Goal: Transaction & Acquisition: Purchase product/service

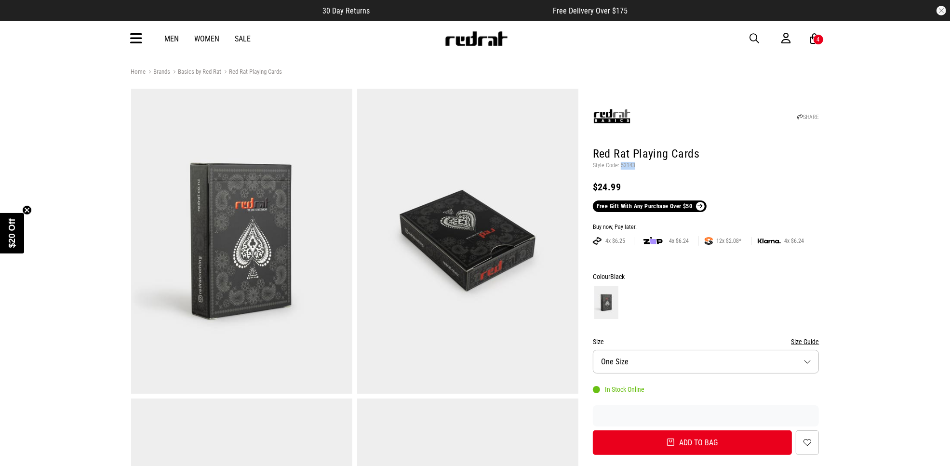
click at [750, 34] on span "button" at bounding box center [755, 39] width 10 height 12
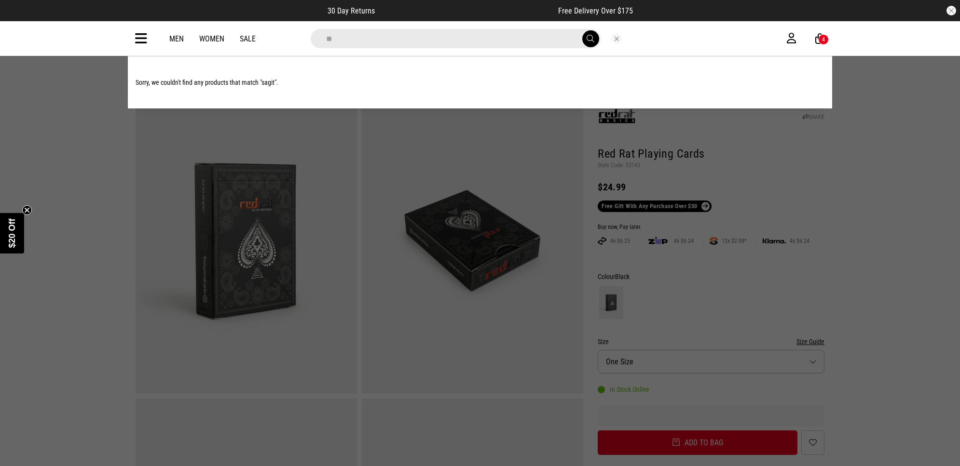
type input "*"
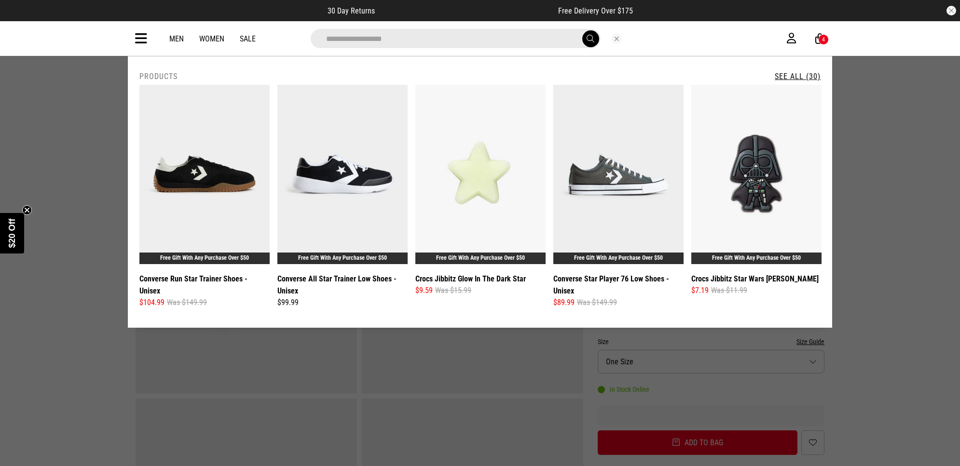
type input "**********"
click at [582, 30] on button "submit" at bounding box center [590, 38] width 17 height 17
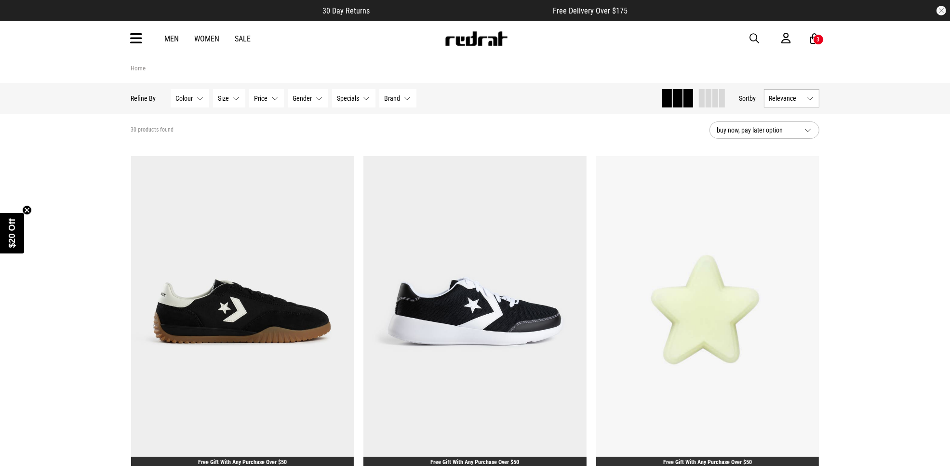
click at [751, 37] on span "button" at bounding box center [755, 39] width 10 height 12
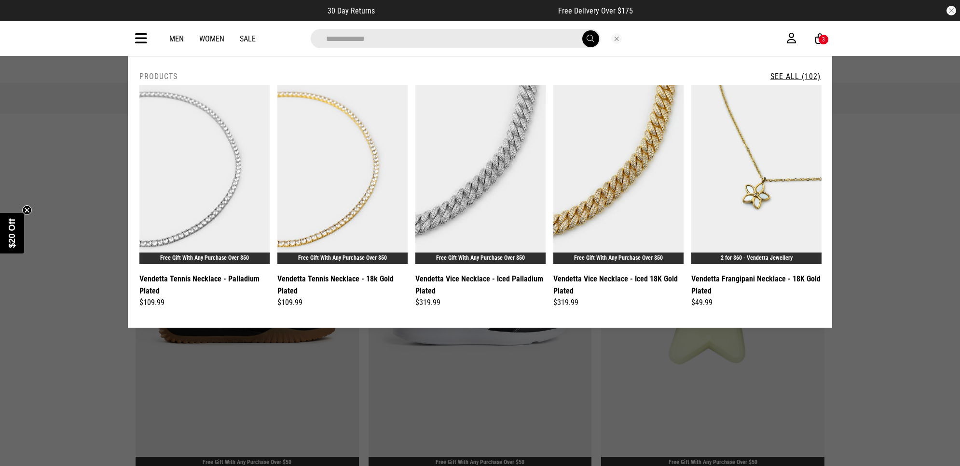
type input "**********"
click at [582, 30] on button "submit" at bounding box center [590, 38] width 17 height 17
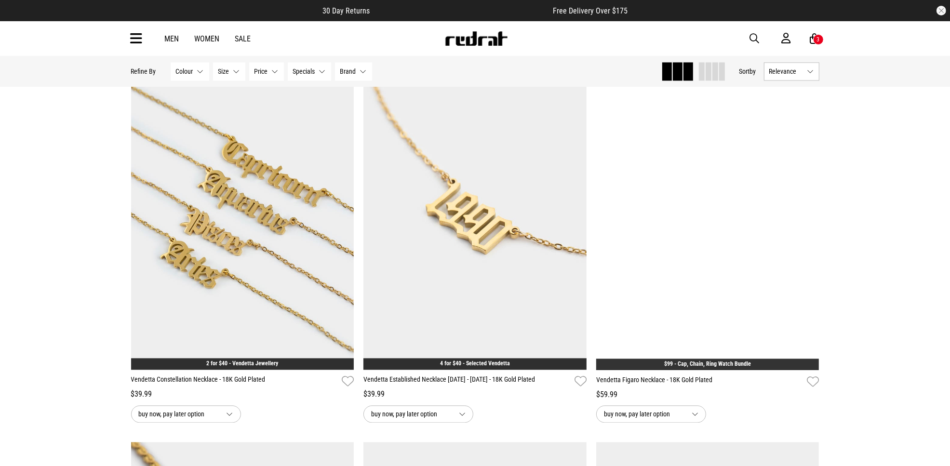
scroll to position [2049, 0]
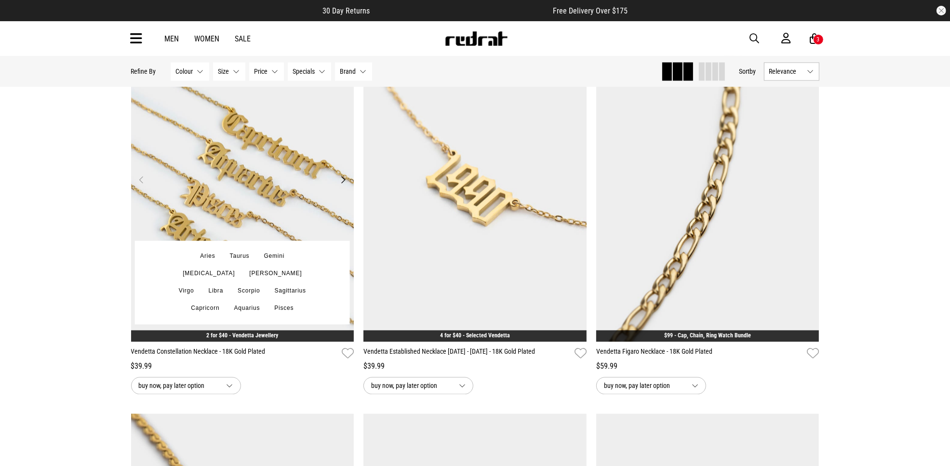
click at [260, 175] on img at bounding box center [242, 185] width 223 height 312
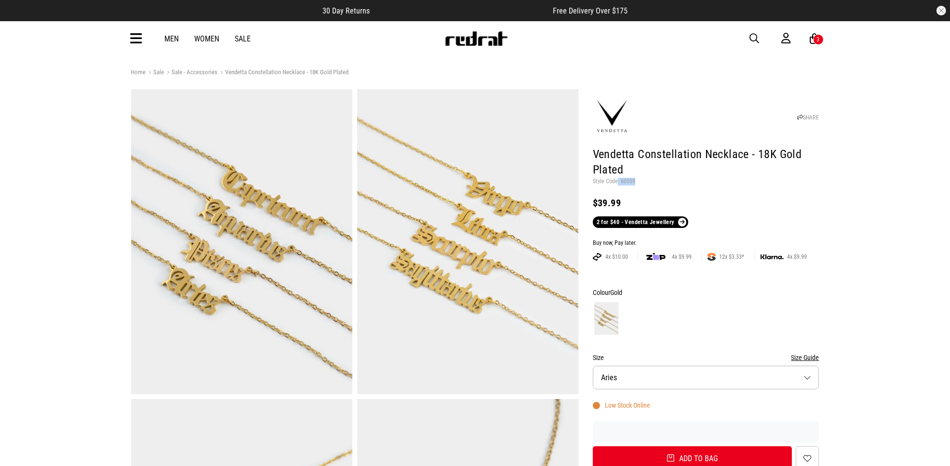
drag, startPoint x: 618, startPoint y: 182, endPoint x: 640, endPoint y: 184, distance: 22.3
click at [640, 184] on p "Style Code: 60559" at bounding box center [706, 182] width 227 height 8
copy p ": 60559"
click at [752, 37] on span "button" at bounding box center [755, 39] width 10 height 12
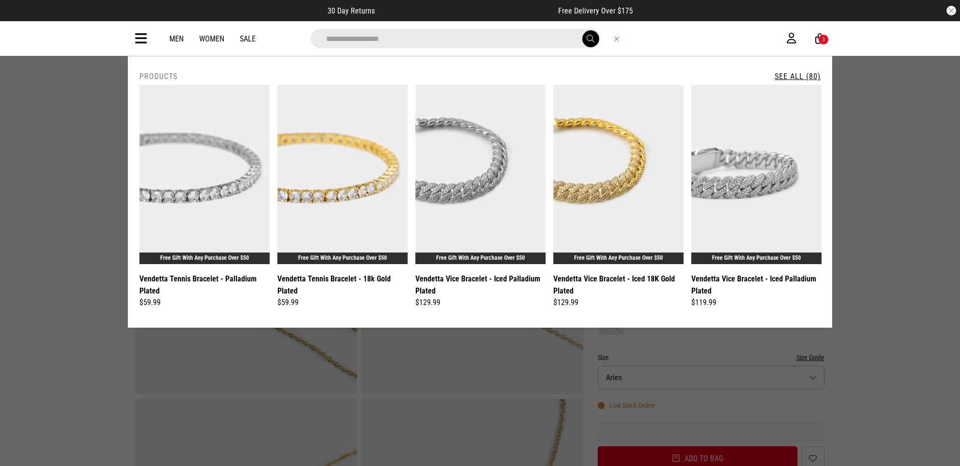
type input "**********"
click at [582, 30] on button "submit" at bounding box center [590, 38] width 17 height 17
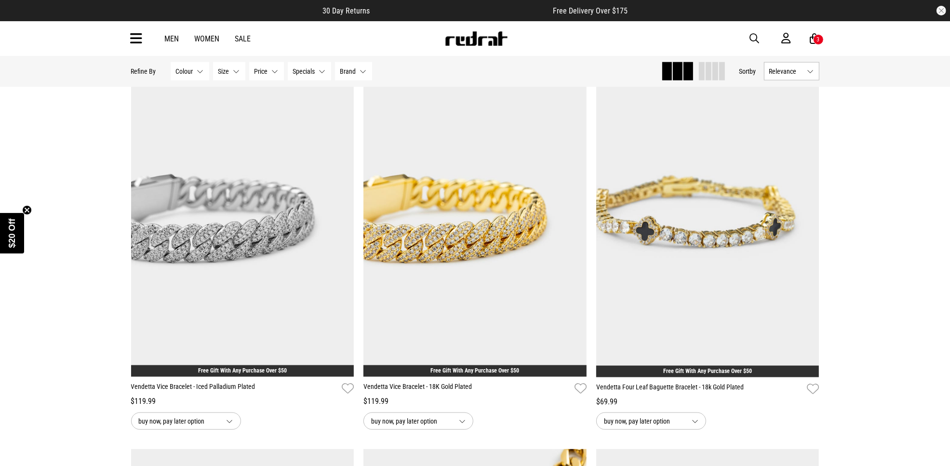
scroll to position [1266, 0]
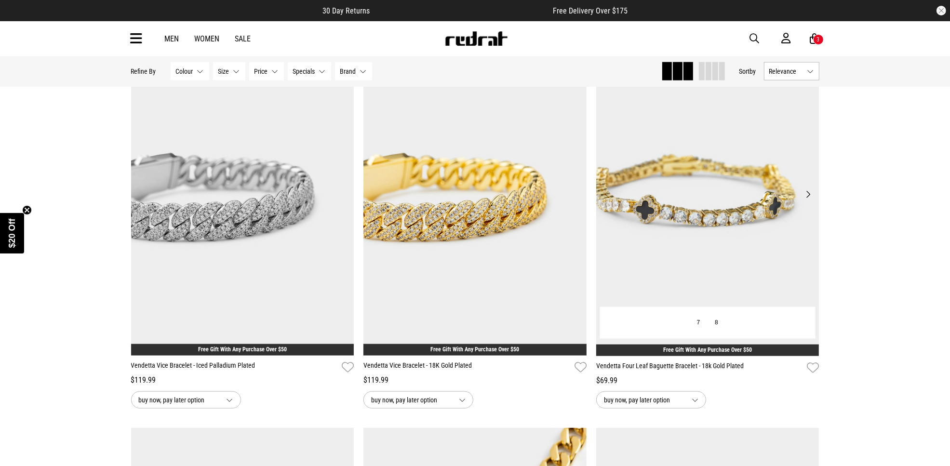
click at [698, 190] on img at bounding box center [707, 200] width 223 height 312
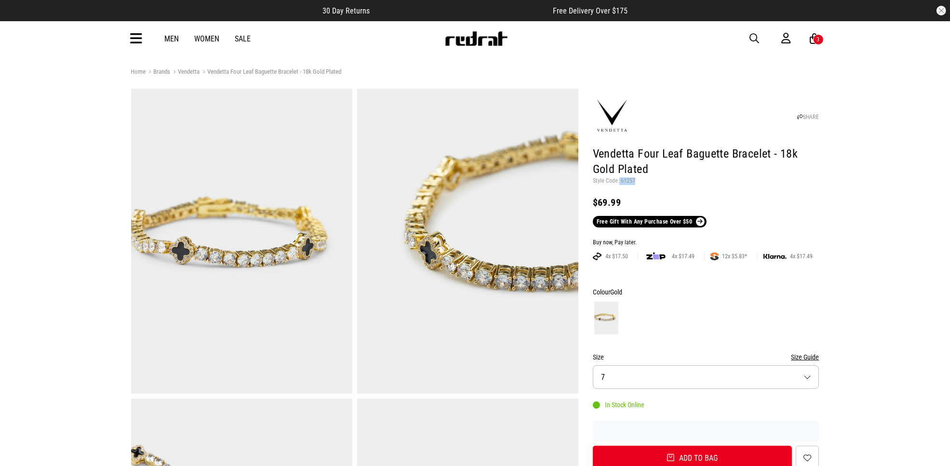
drag, startPoint x: 619, startPoint y: 179, endPoint x: 646, endPoint y: 181, distance: 27.6
click at [646, 181] on p "Style Code: 61257" at bounding box center [706, 181] width 227 height 8
copy p "61257"
click at [246, 37] on link "Sale" at bounding box center [243, 38] width 16 height 9
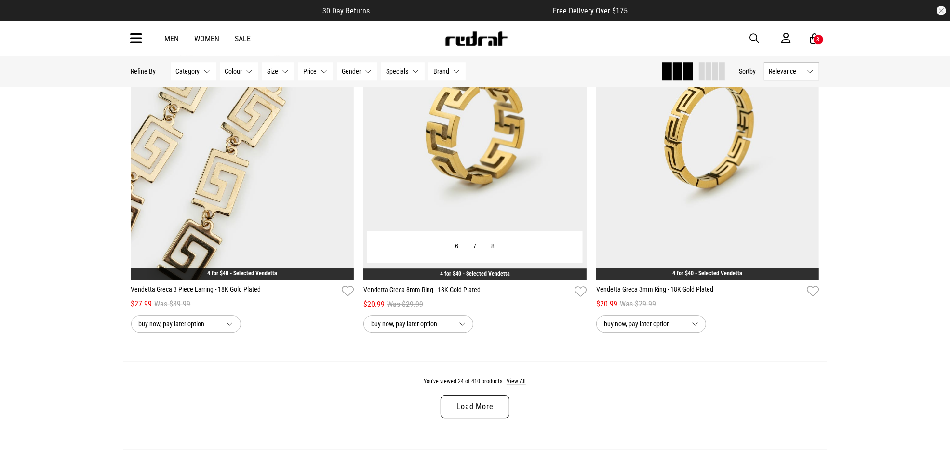
scroll to position [2953, 0]
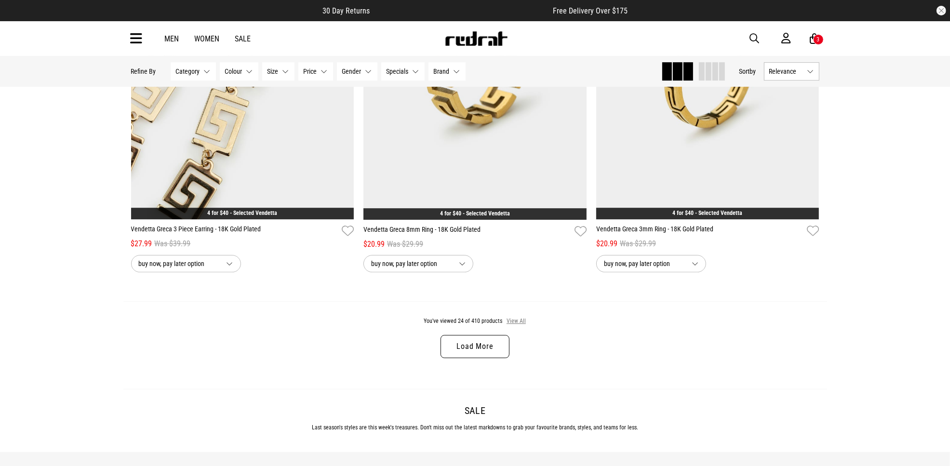
click at [520, 326] on button "View All" at bounding box center [516, 321] width 20 height 9
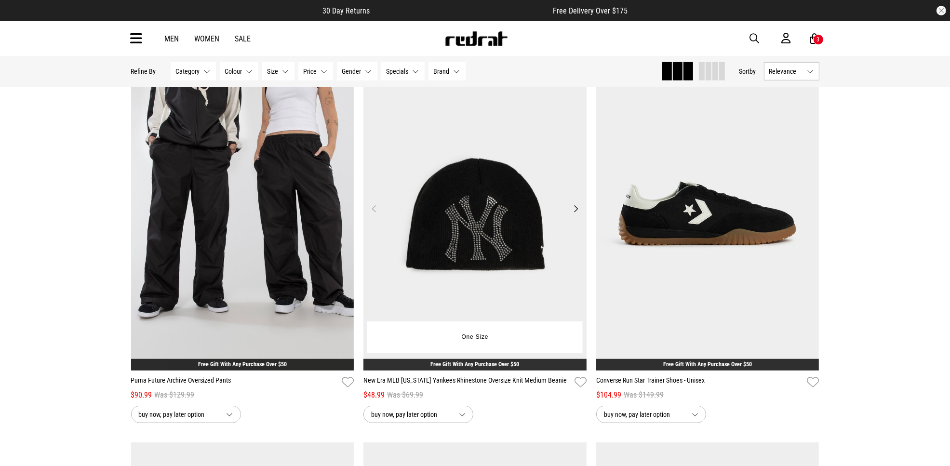
scroll to position [4822, 0]
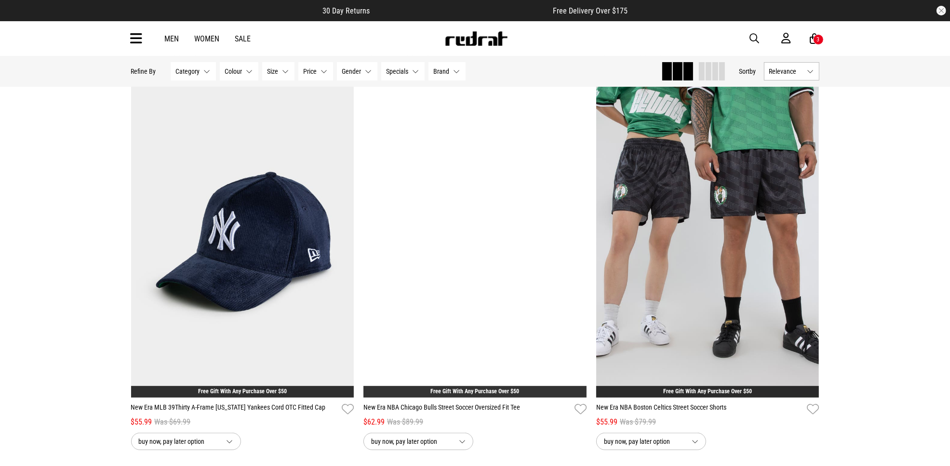
scroll to position [7775, 0]
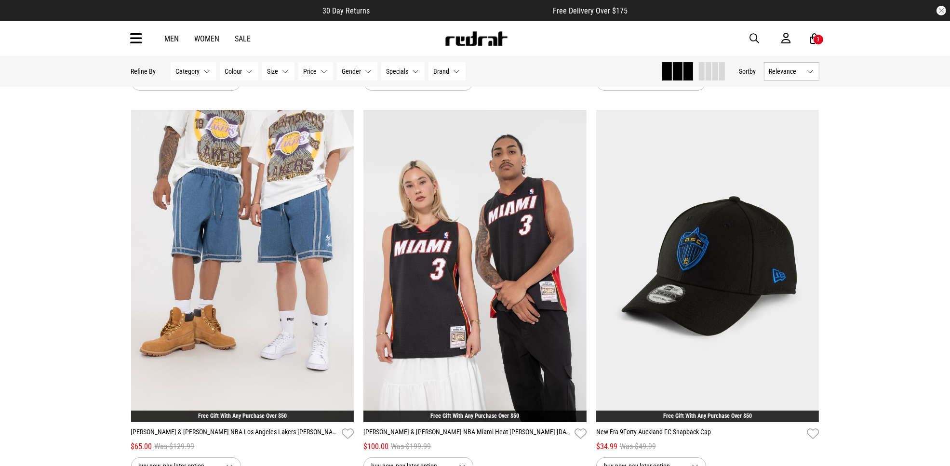
scroll to position [11211, 0]
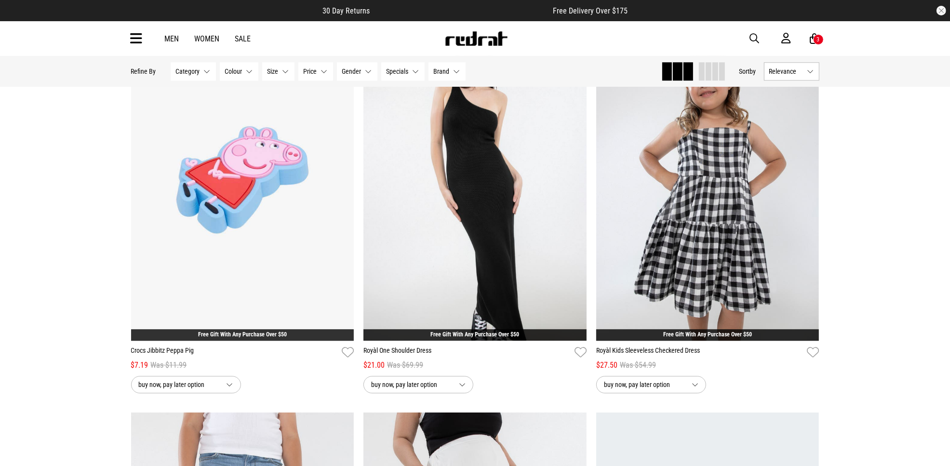
scroll to position [13984, 0]
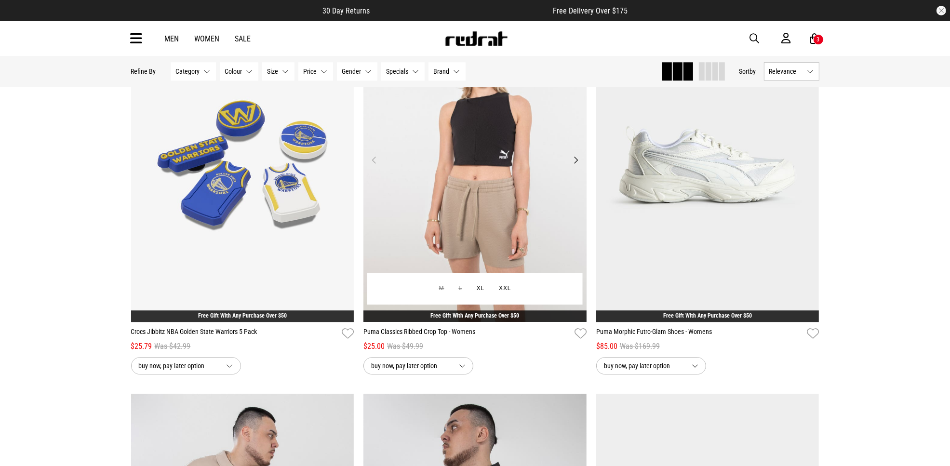
scroll to position [17902, 0]
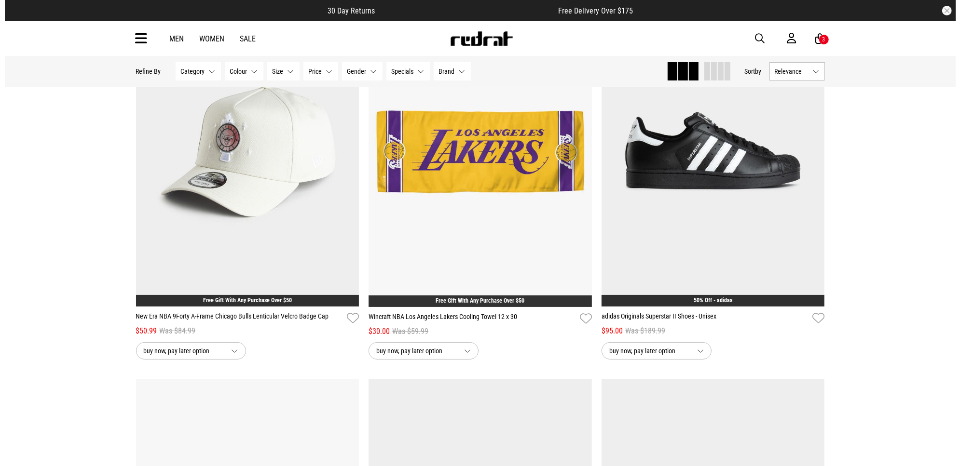
scroll to position [22929, 0]
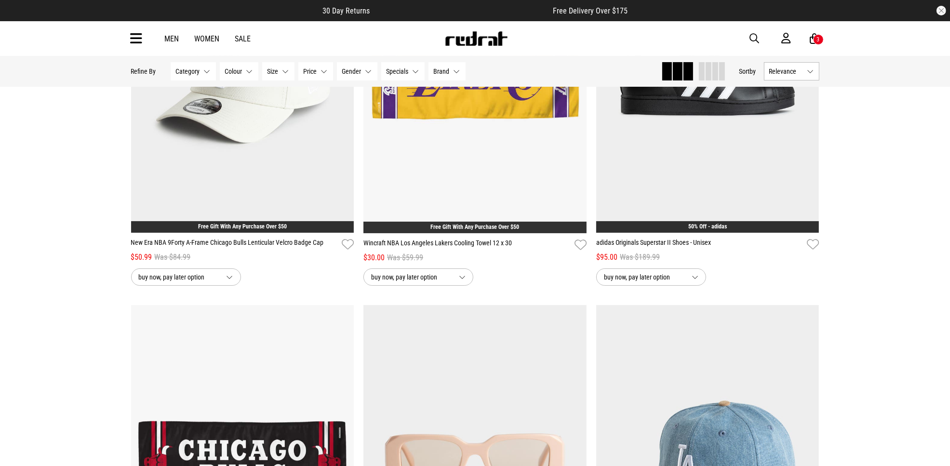
click at [143, 31] on div "Men Women Sale Sign in New Back Footwear Back Mens Back Womens Back Youth & Kid…" at bounding box center [475, 38] width 704 height 35
click at [138, 39] on icon at bounding box center [137, 39] width 12 height 16
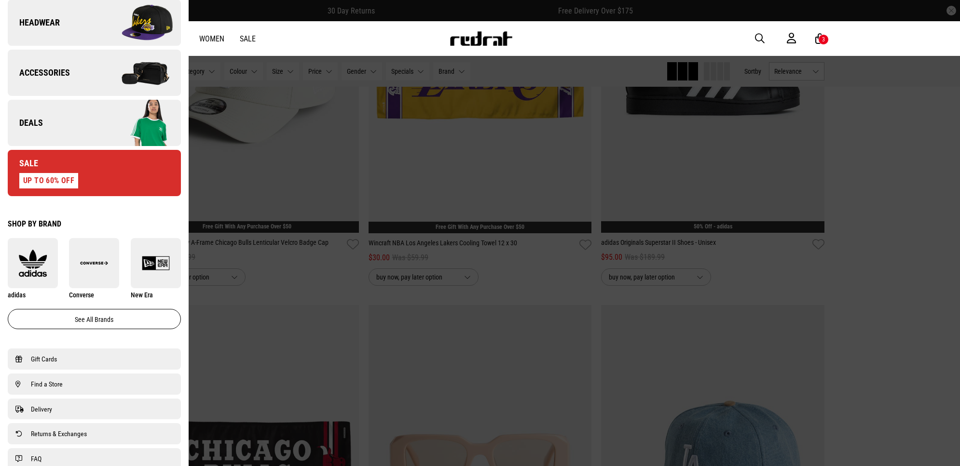
scroll to position [482, 0]
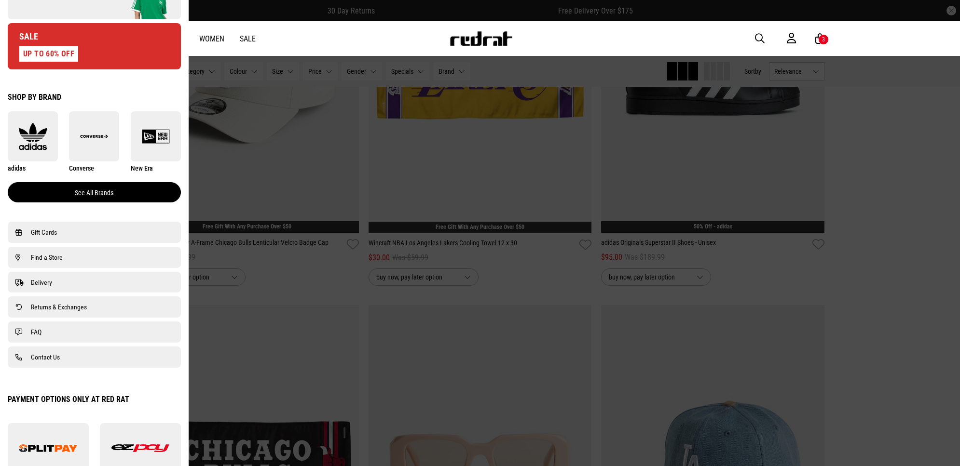
click at [118, 190] on link "See all brands" at bounding box center [94, 192] width 173 height 20
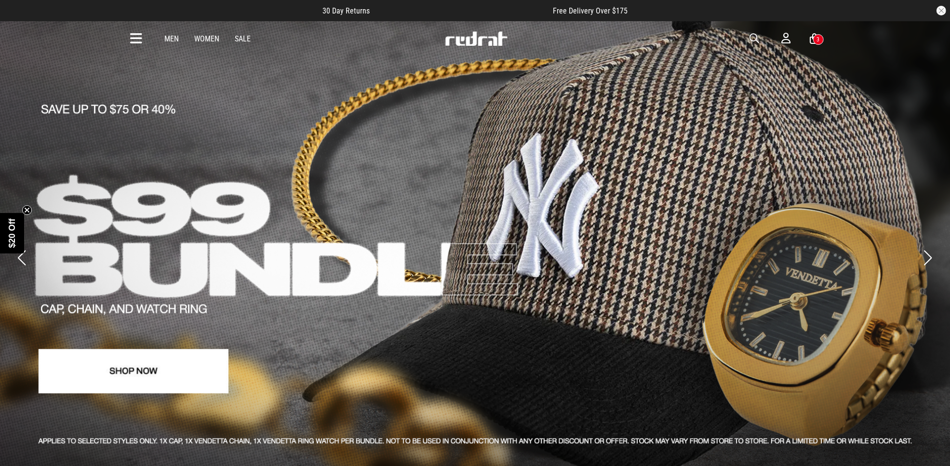
click at [927, 247] on button "Next slide" at bounding box center [928, 257] width 13 height 21
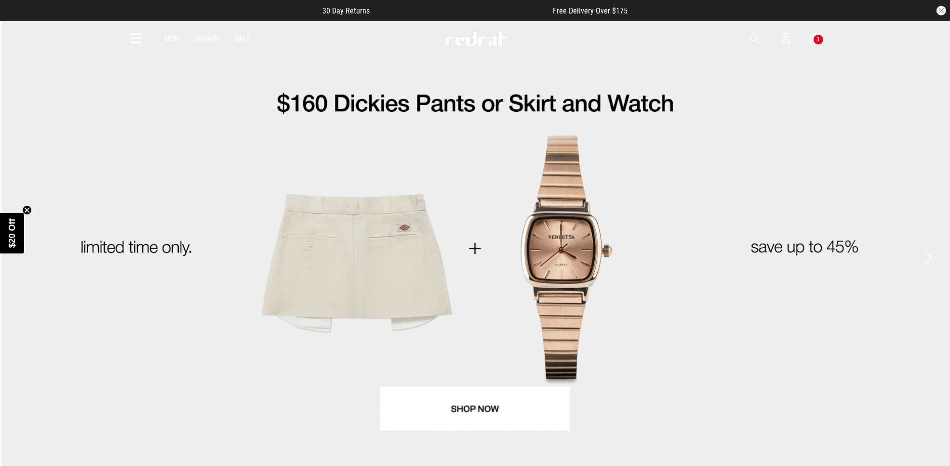
click at [931, 247] on button "Next slide" at bounding box center [928, 257] width 13 height 21
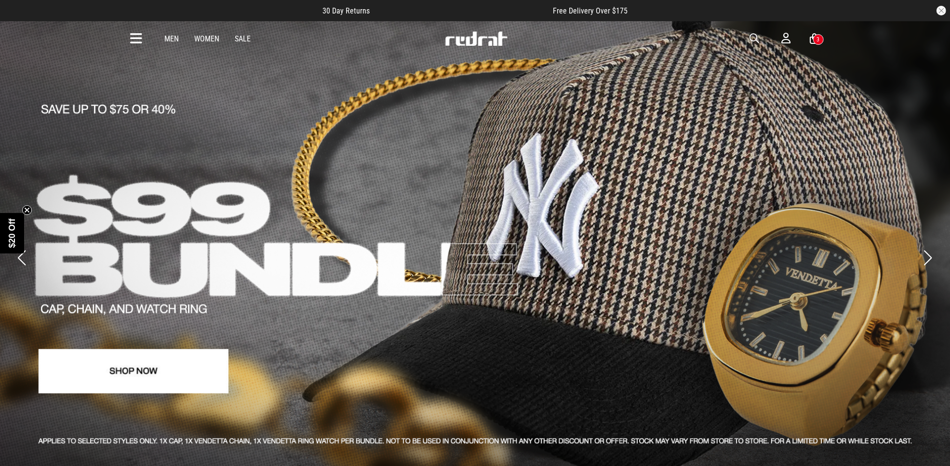
click at [931, 247] on button "Next slide" at bounding box center [928, 257] width 13 height 21
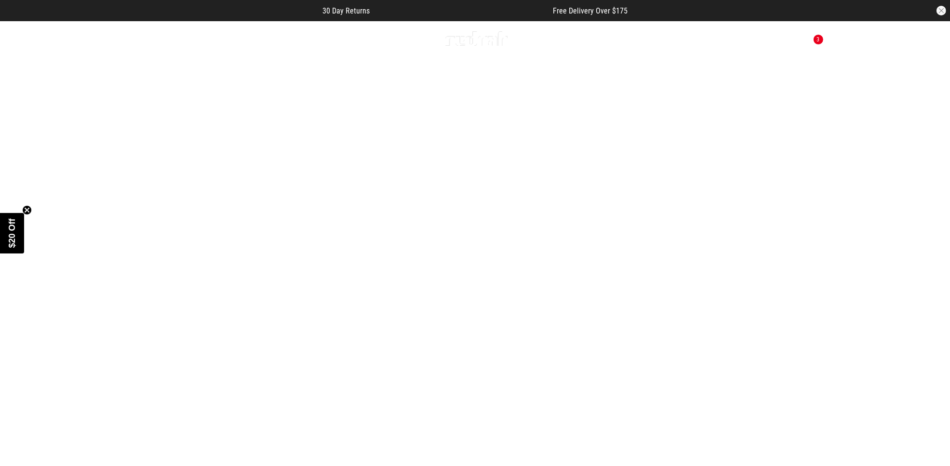
click at [558, 422] on link "3 / 4" at bounding box center [475, 257] width 950 height 475
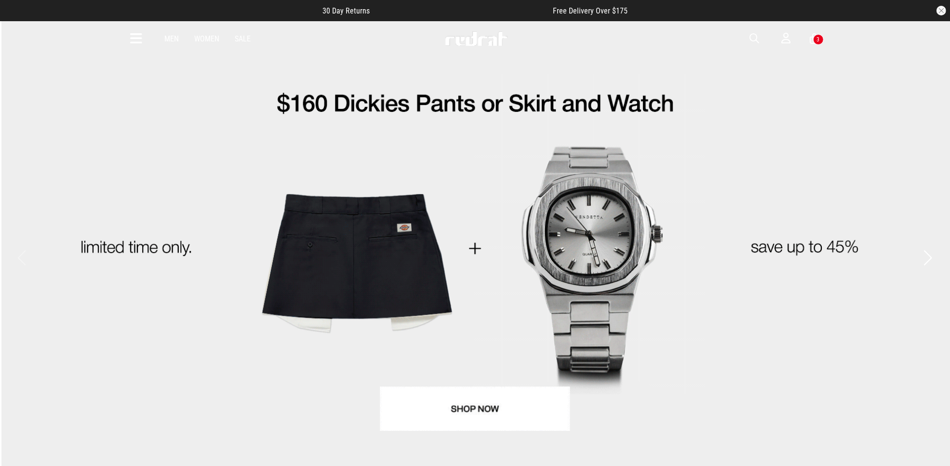
click at [926, 247] on button "Next slide" at bounding box center [928, 257] width 13 height 21
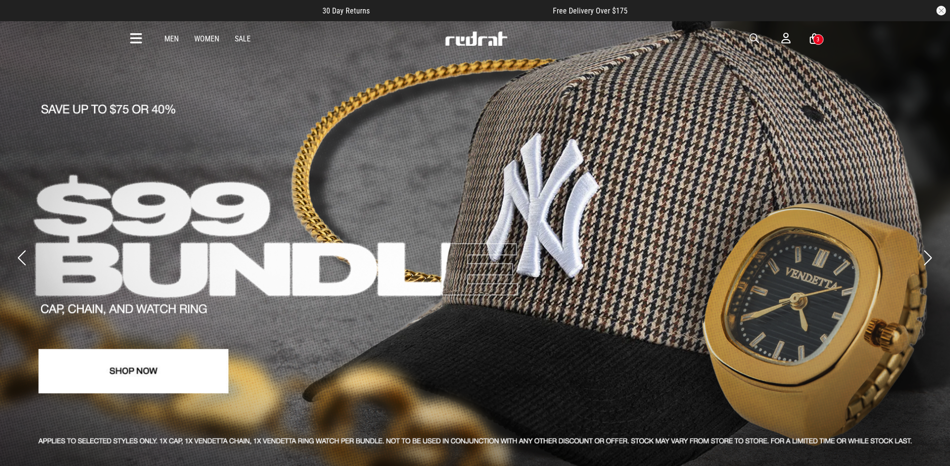
click at [925, 247] on button "Next slide" at bounding box center [928, 257] width 13 height 21
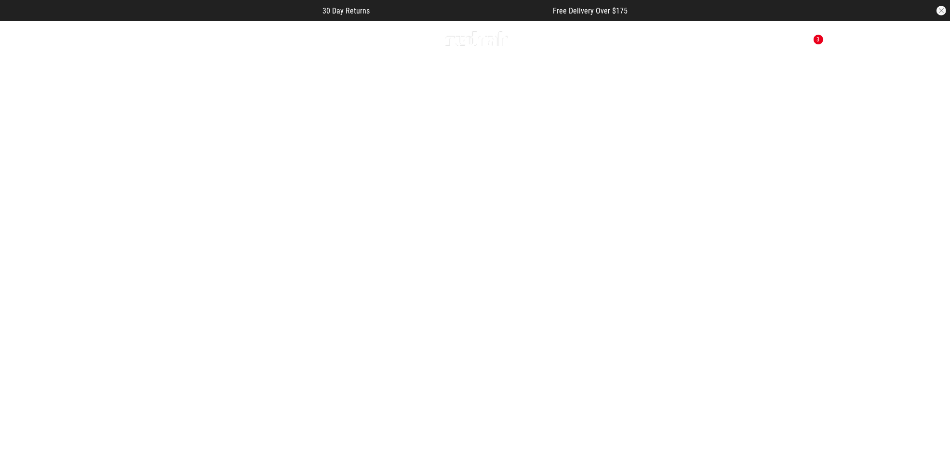
click at [925, 251] on button "Next slide" at bounding box center [928, 257] width 13 height 21
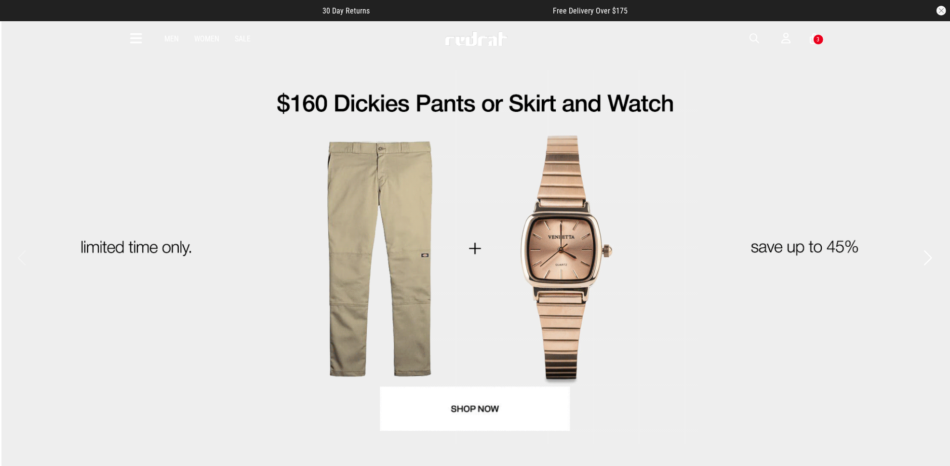
click at [927, 247] on button "Next slide" at bounding box center [928, 257] width 13 height 21
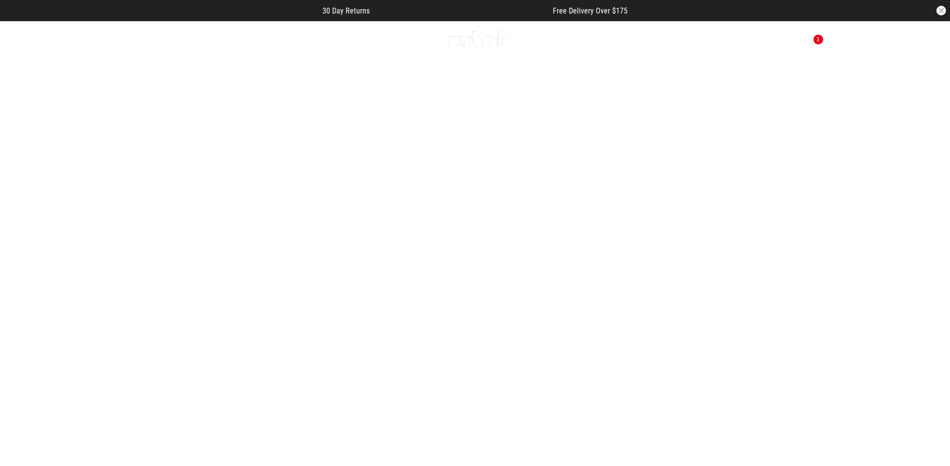
click at [30, 246] on link "3 / 4" at bounding box center [475, 257] width 950 height 475
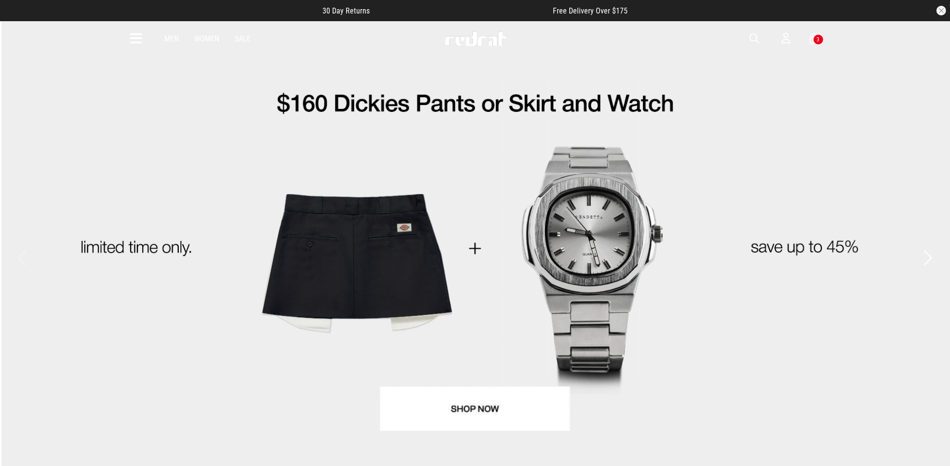
click at [930, 247] on button "Next slide" at bounding box center [928, 257] width 13 height 21
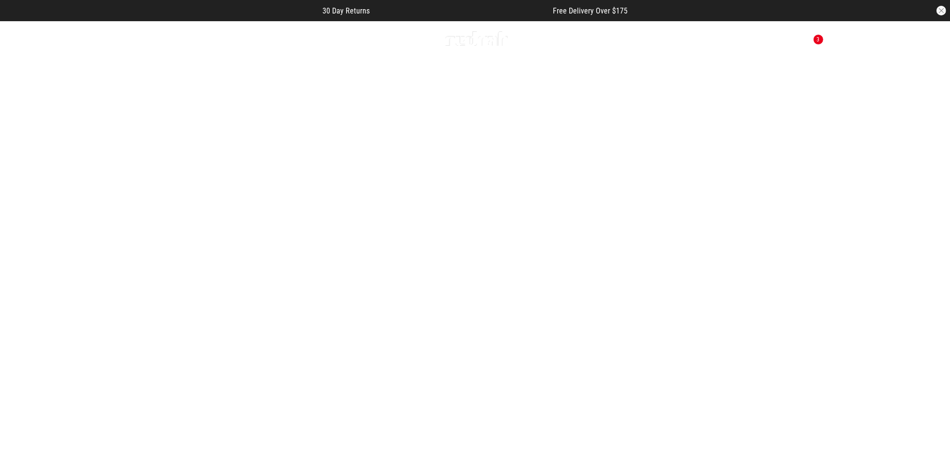
click at [927, 247] on button "Next slide" at bounding box center [928, 257] width 13 height 21
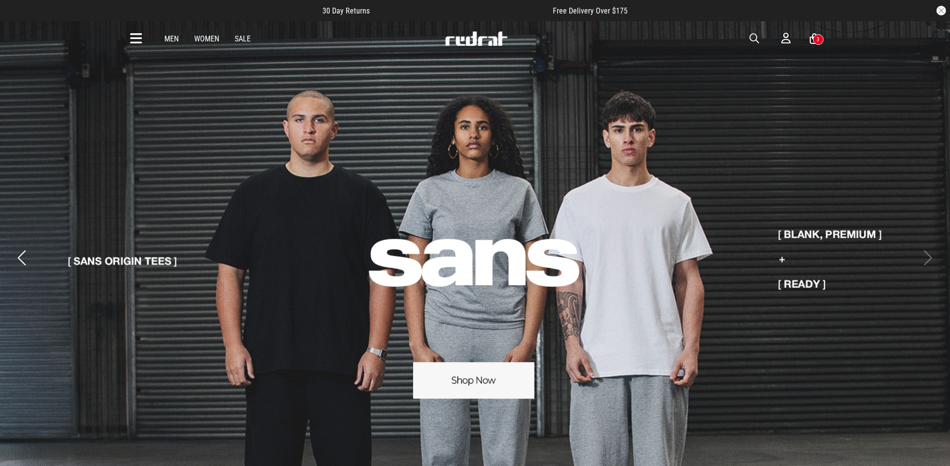
click at [20, 247] on button "Previous slide" at bounding box center [21, 257] width 13 height 21
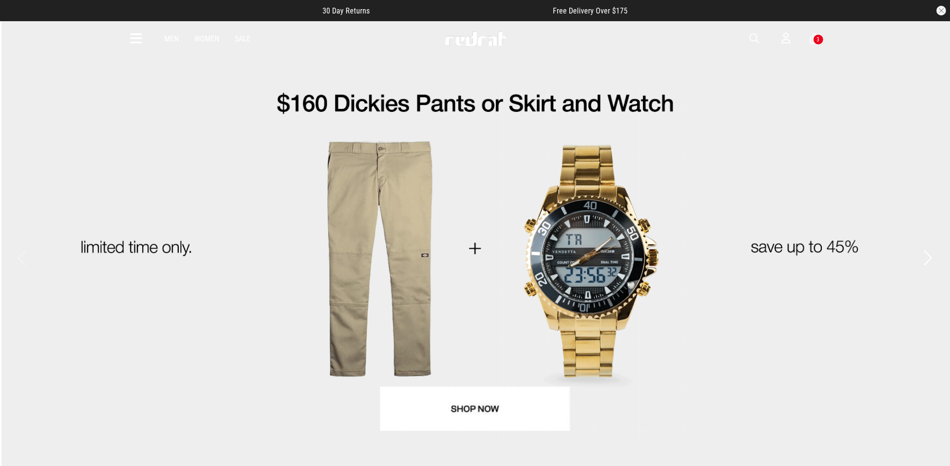
click at [140, 35] on icon at bounding box center [137, 39] width 12 height 16
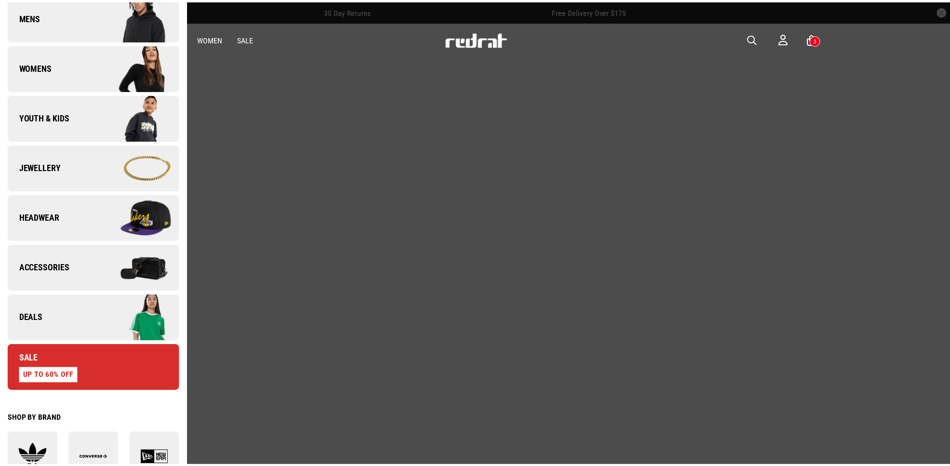
scroll to position [154, 0]
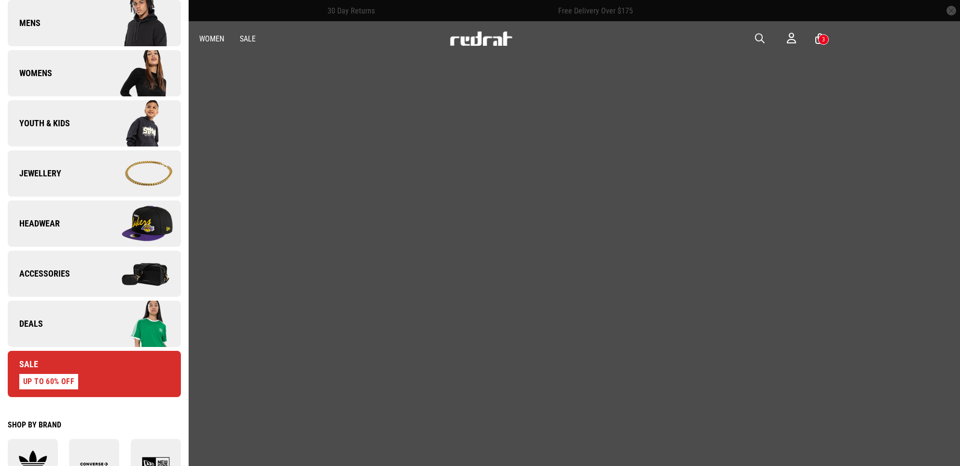
click at [255, 109] on div at bounding box center [480, 233] width 960 height 466
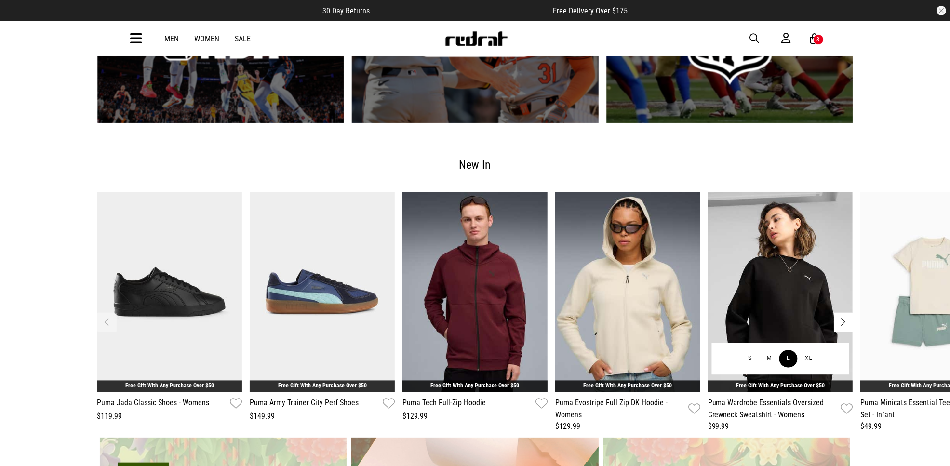
scroll to position [1848, 0]
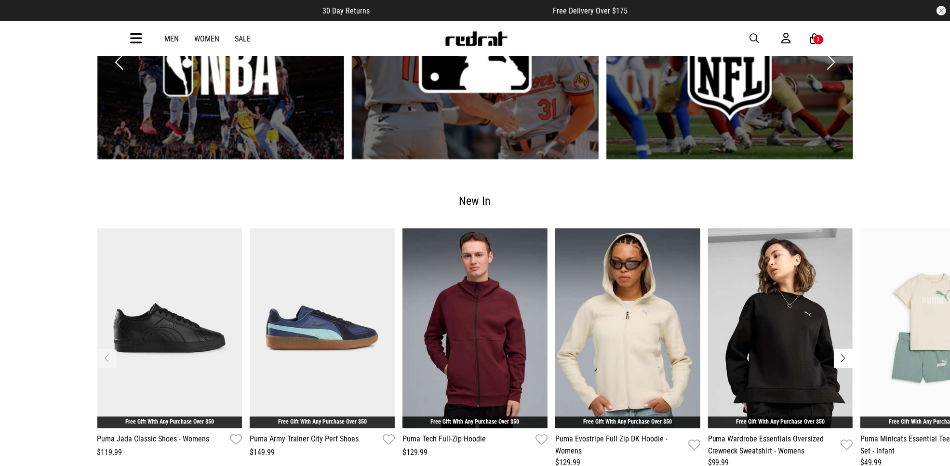
click at [837, 349] on button "Next slide" at bounding box center [843, 358] width 19 height 19
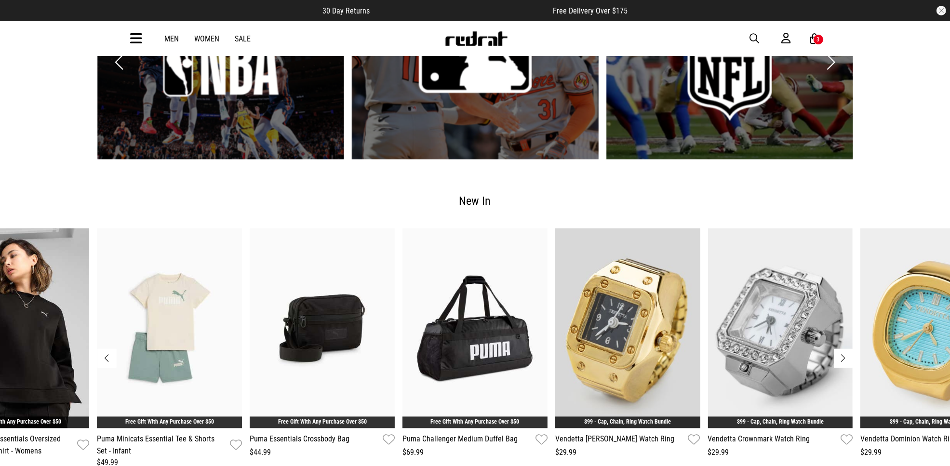
click at [837, 349] on button "Next slide" at bounding box center [843, 358] width 19 height 19
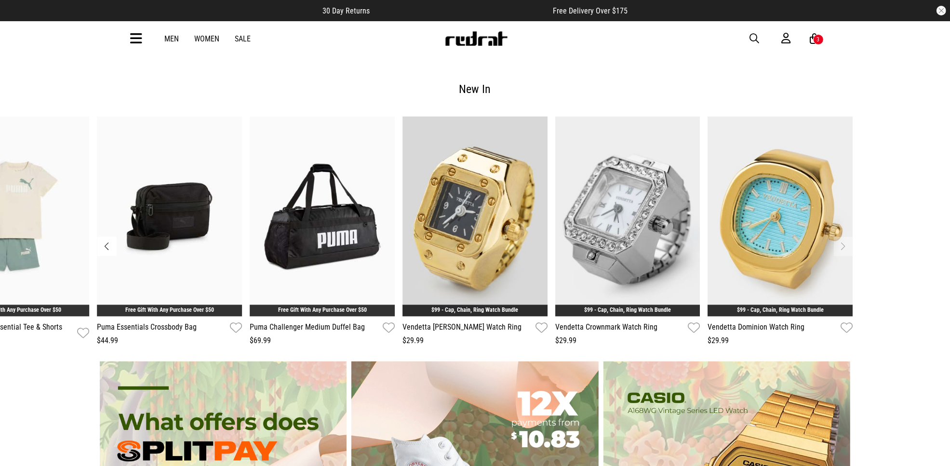
scroll to position [1908, 0]
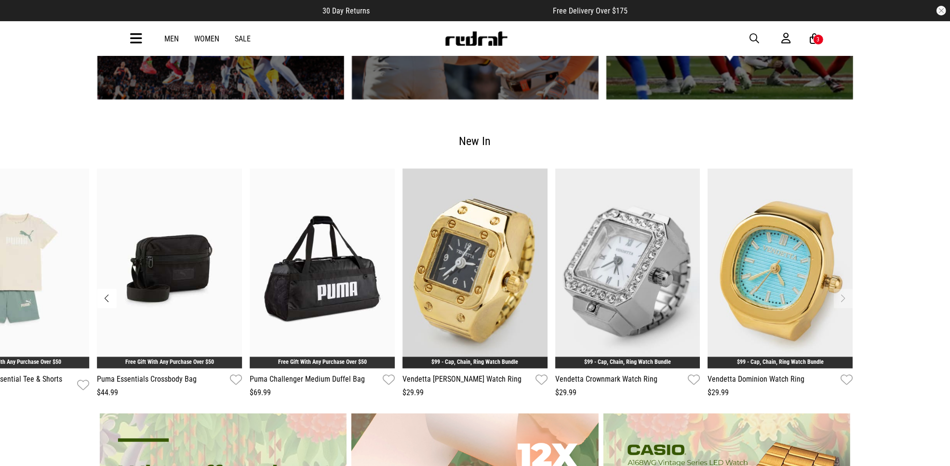
click at [114, 289] on button "Previous slide" at bounding box center [106, 298] width 19 height 19
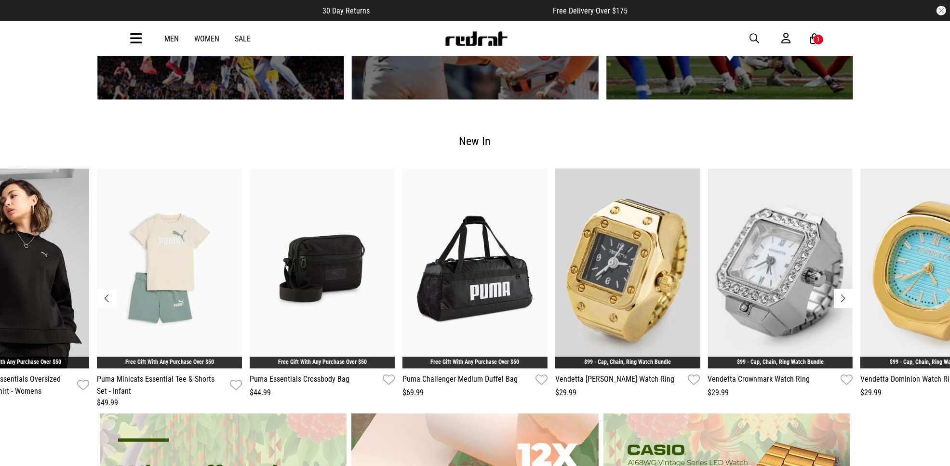
click at [103, 289] on button "Previous slide" at bounding box center [106, 298] width 19 height 19
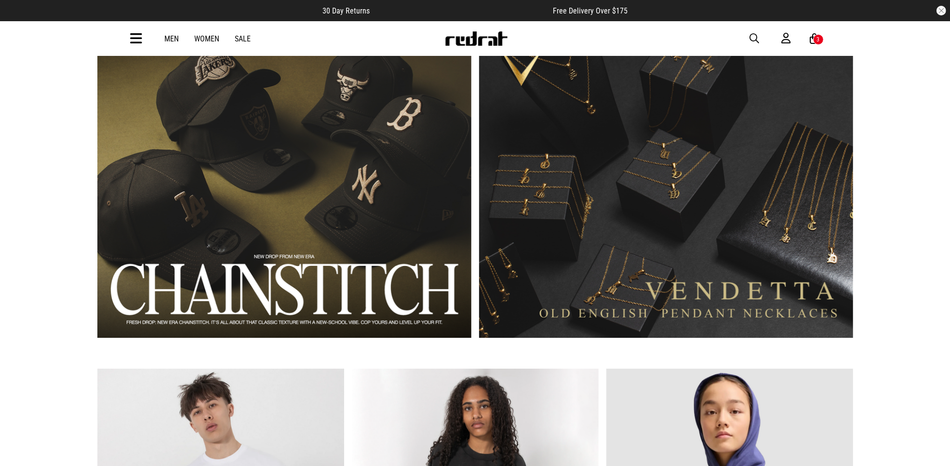
scroll to position [784, 0]
click at [295, 100] on link "1 / 2" at bounding box center [284, 184] width 374 height 310
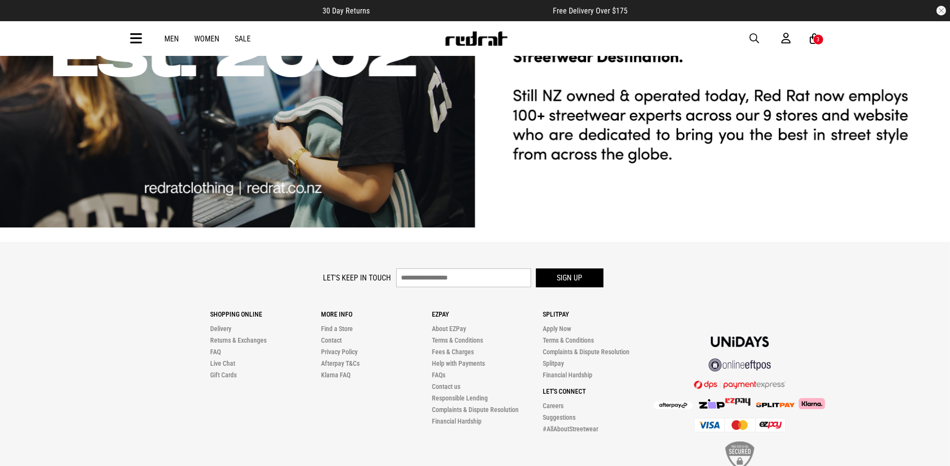
scroll to position [3053, 0]
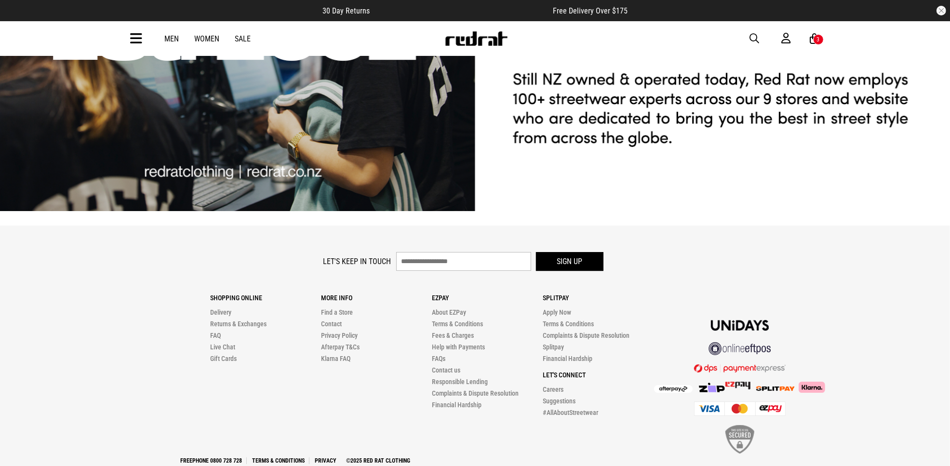
click at [755, 38] on span "button" at bounding box center [755, 39] width 10 height 12
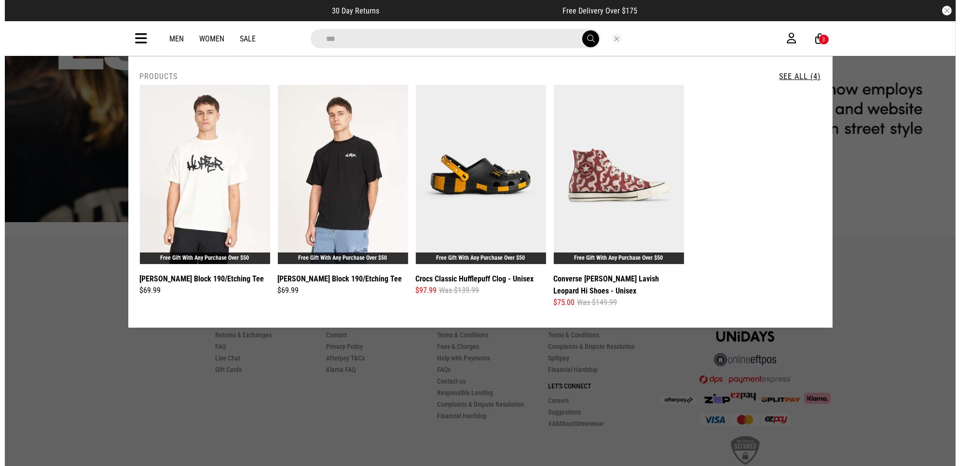
scroll to position [3061, 0]
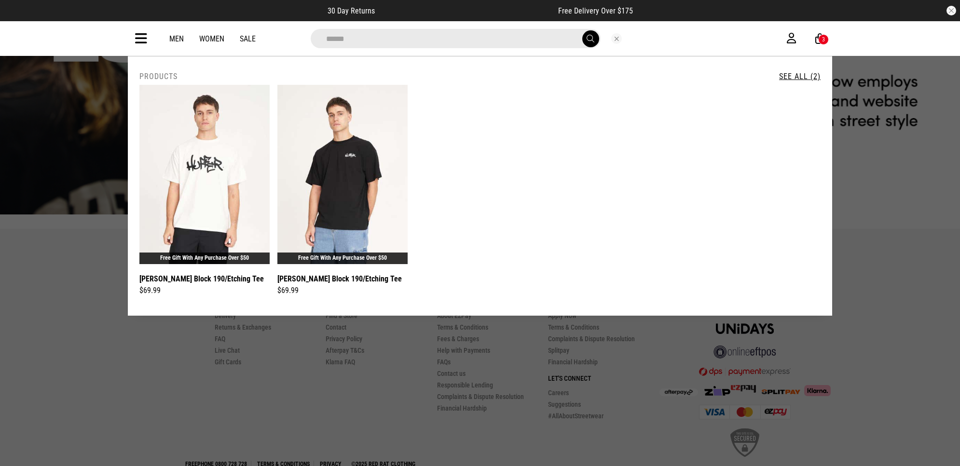
type input "******"
click at [582, 30] on button "submit" at bounding box center [590, 38] width 17 height 17
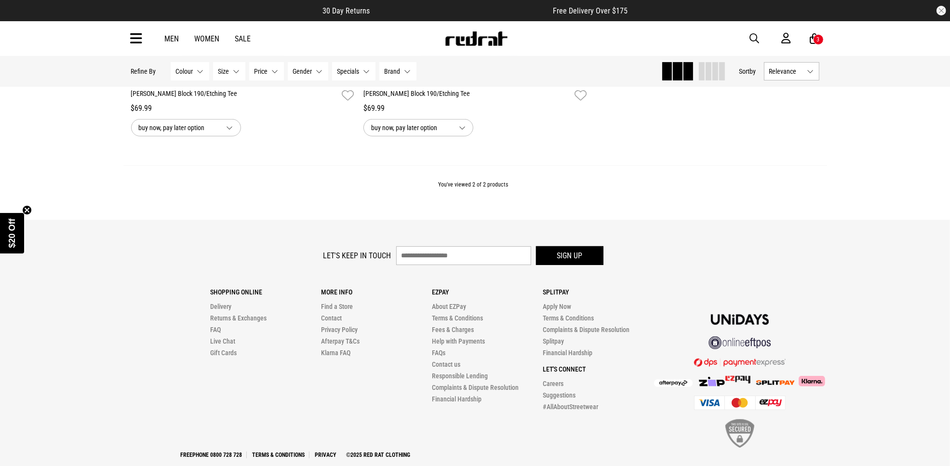
scroll to position [406, 0]
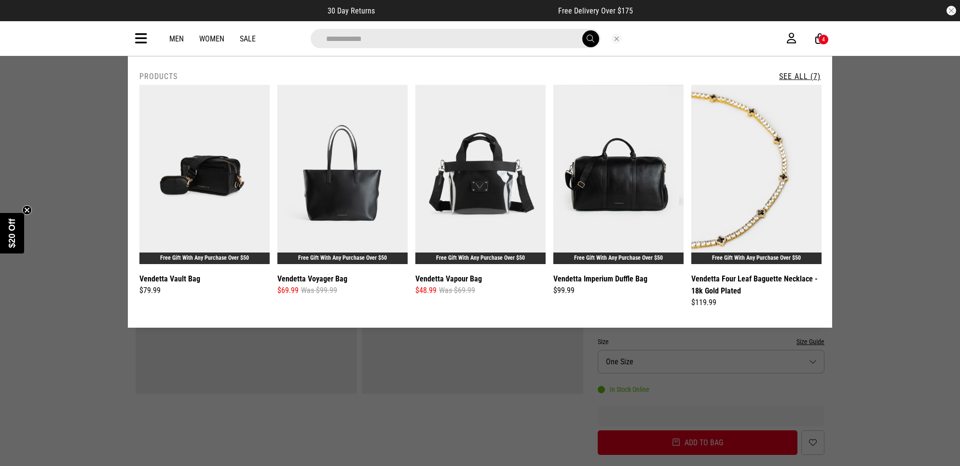
type input "**********"
click at [582, 30] on button "submit" at bounding box center [590, 38] width 17 height 17
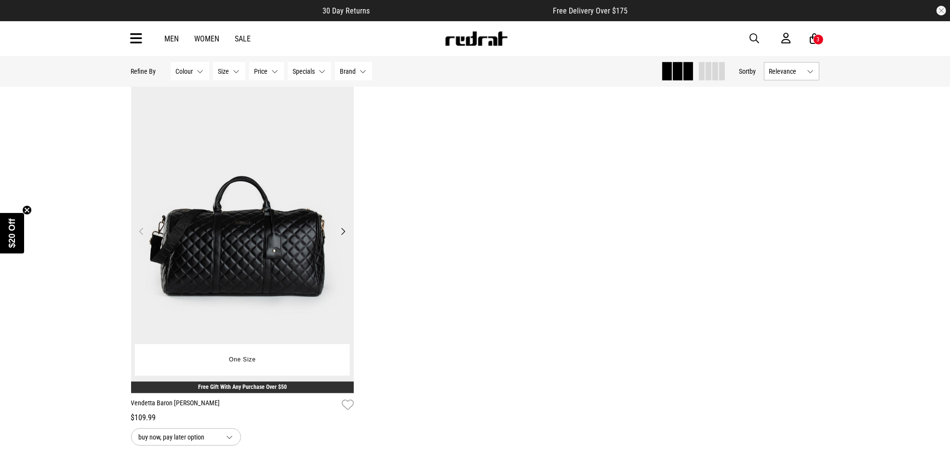
click at [298, 262] on img at bounding box center [242, 237] width 223 height 312
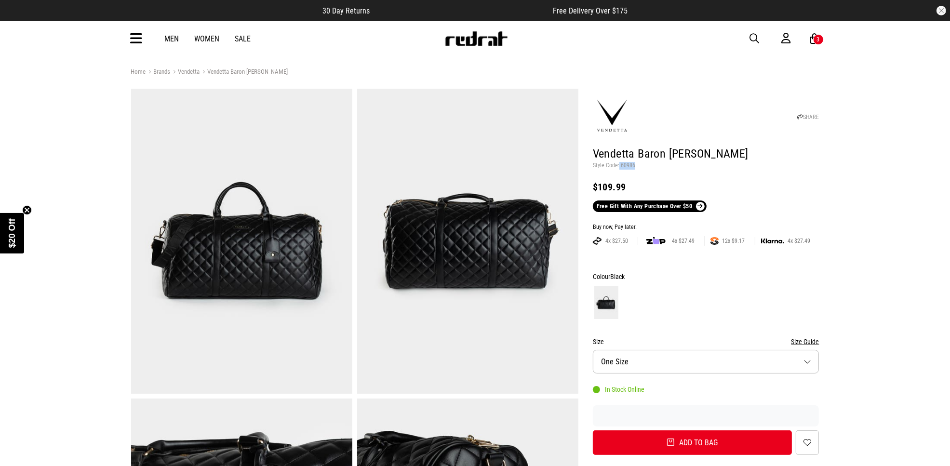
drag, startPoint x: 619, startPoint y: 164, endPoint x: 634, endPoint y: 164, distance: 15.4
click at [634, 164] on p "Style Code: 60986" at bounding box center [706, 166] width 227 height 8
copy p "60986"
click at [134, 36] on icon at bounding box center [137, 39] width 12 height 16
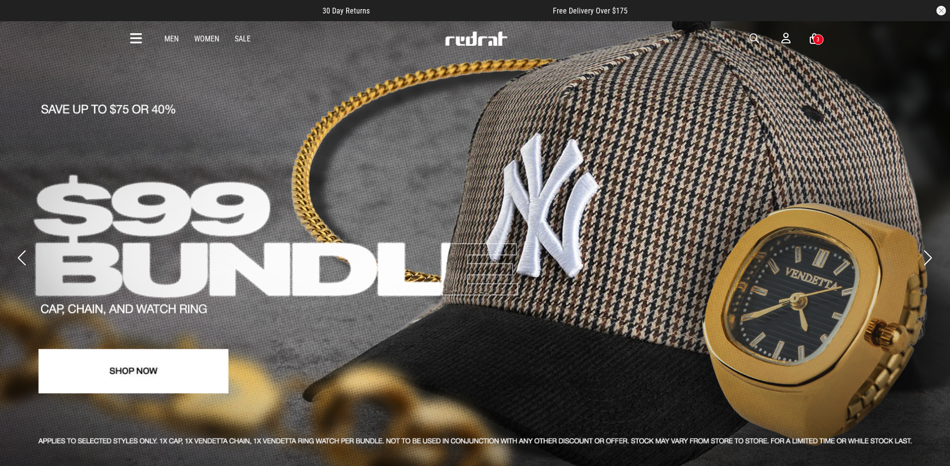
click at [925, 247] on button "Next slide" at bounding box center [928, 257] width 13 height 21
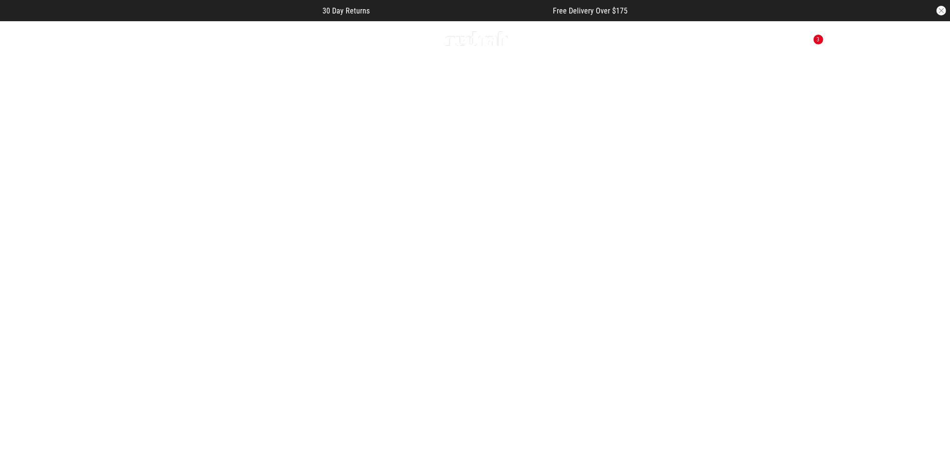
click at [927, 247] on button "Next slide" at bounding box center [928, 257] width 13 height 21
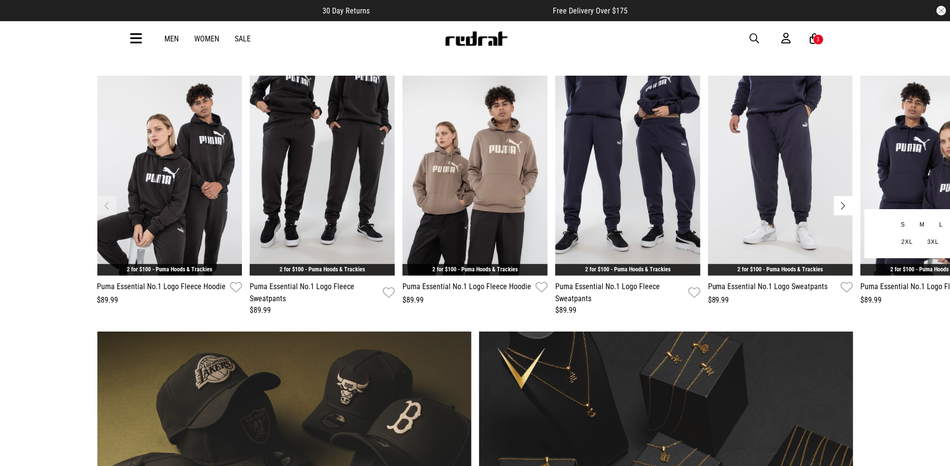
scroll to position [482, 0]
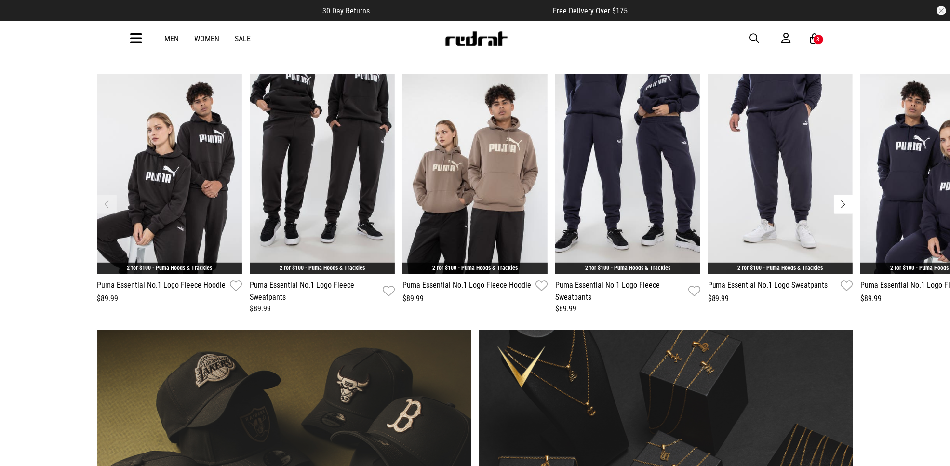
click at [754, 39] on span "button" at bounding box center [755, 39] width 10 height 12
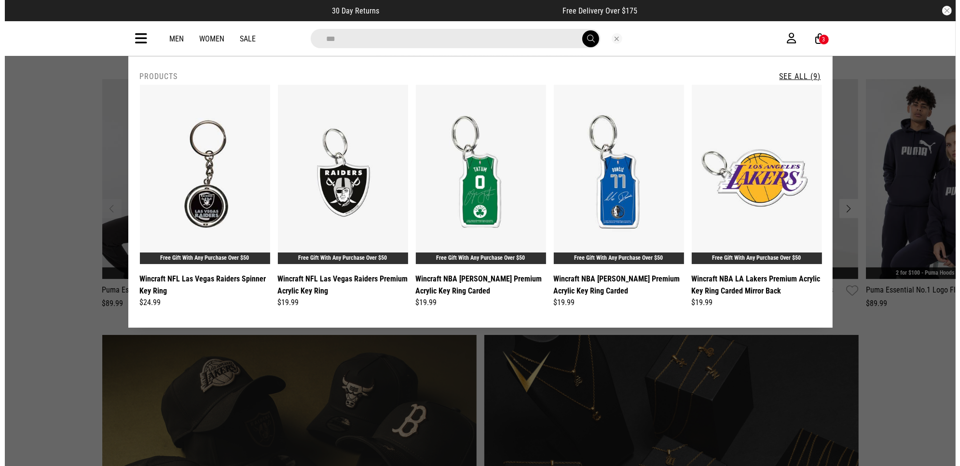
scroll to position [486, 0]
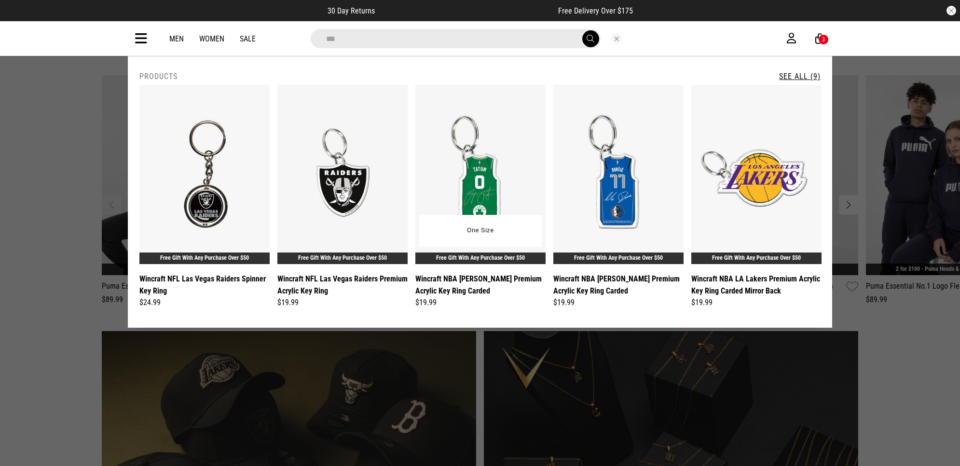
type input "***"
click at [502, 258] on link "Free Gift With Any Purchase Over $50" at bounding box center [480, 258] width 89 height 7
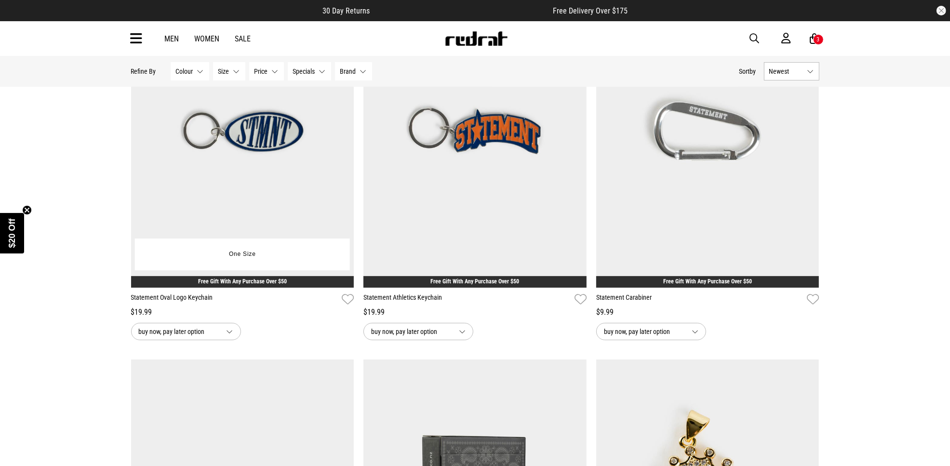
click at [295, 283] on div "Free Gift With Any Purchase Over $50" at bounding box center [242, 282] width 223 height 12
click at [752, 40] on span "button" at bounding box center [755, 39] width 10 height 12
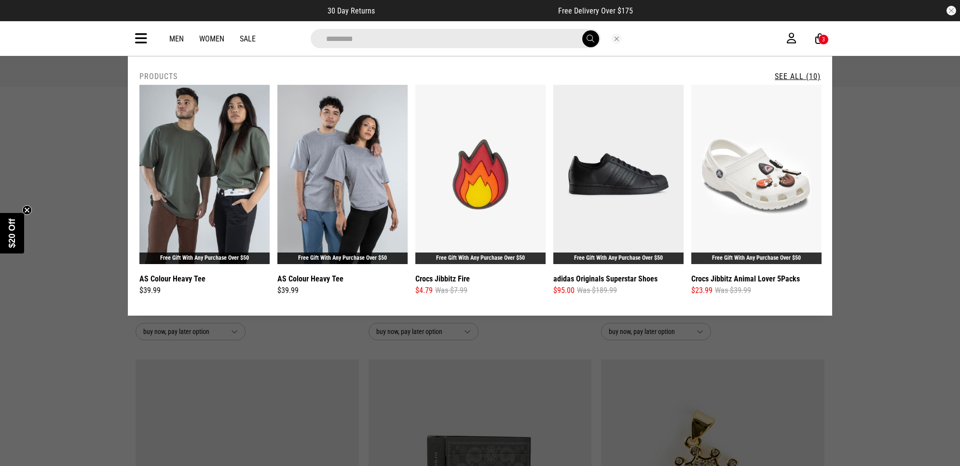
type input "********"
click at [803, 77] on link "See All (10)" at bounding box center [797, 76] width 46 height 9
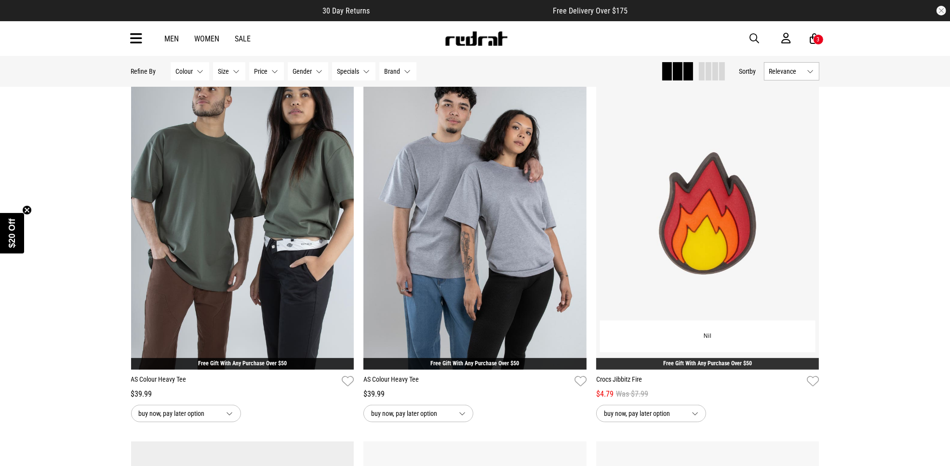
scroll to position [121, 0]
